Goal: Complete application form: Complete application form

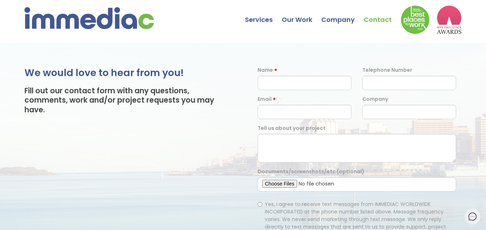
click at [264, 84] on input "text" at bounding box center [304, 83] width 94 height 14
type input "[PERSON_NAME]"
type input "08345891898"
type input "[EMAIL_ADDRESS][DOMAIN_NAME]"
type input "Quality link builders"
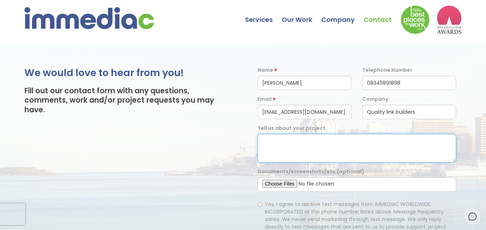
click at [313, 154] on textarea at bounding box center [356, 148] width 199 height 29
drag, startPoint x: 385, startPoint y: 150, endPoint x: 345, endPoint y: 172, distance: 45.5
click at [385, 150] on textarea at bounding box center [356, 148] width 199 height 29
paste textarea "Hi, I hope you're doing well! I’m reaching out from [GEOGRAPHIC_DATA], where we…"
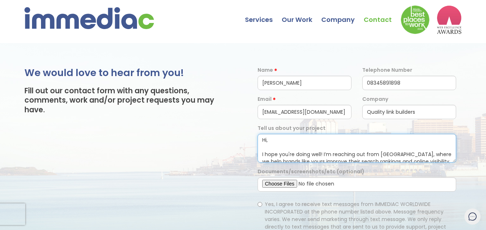
scroll to position [154, 0]
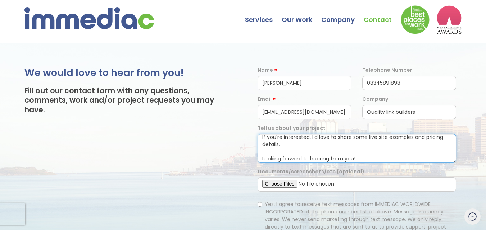
type textarea "Hi, I hope you're doing well! I’m reaching out from [GEOGRAPHIC_DATA], where we…"
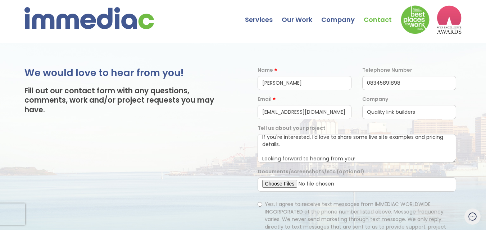
click at [269, 205] on span "Yes, I agree to receive text messages from IMMEDIAC WORLDWIDE INCORPORATED at t…" at bounding box center [357, 223] width 185 height 45
click at [262, 205] on input "Yes, I agree to receive text messages from IMMEDIAC WORLDWIDE INCORPORATED at t…" at bounding box center [259, 204] width 5 height 5
radio input "true"
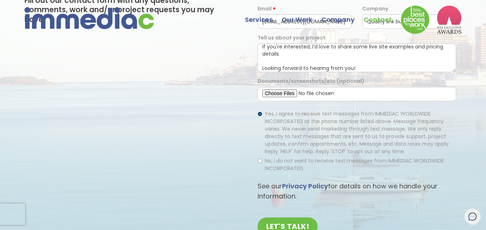
scroll to position [168, 0]
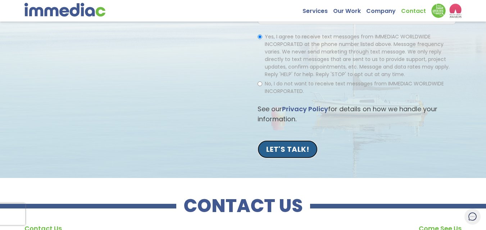
click at [294, 146] on input "LET'S TALK!" at bounding box center [287, 150] width 60 height 18
click at [320, 82] on span "No, I do not want to receive text messages from IMMEDIAC WORLDWIDE INCORPORATED." at bounding box center [354, 87] width 179 height 15
click at [262, 82] on input "No, I do not want to receive text messages from IMMEDIAC WORLDWIDE INCORPORATED." at bounding box center [259, 84] width 5 height 5
radio input "true"
click at [297, 43] on span "Yes, I agree to receive text messages from IMMEDIAC WORLDWIDE INCORPORATED at t…" at bounding box center [357, 55] width 185 height 45
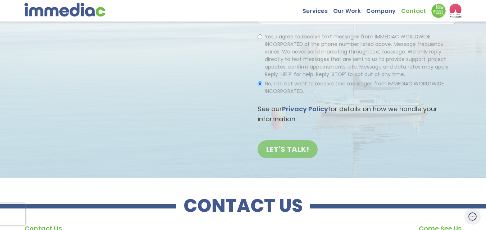
click at [262, 39] on input "Yes, I agree to receive text messages from IMMEDIAC WORLDWIDE INCORPORATED at t…" at bounding box center [259, 37] width 5 height 5
radio input "true"
click at [206, 55] on div "We would love to hear from you! Fill out our contact form with any questions, c…" at bounding box center [133, 31] width 219 height 265
